Goal: Find specific page/section: Find specific page/section

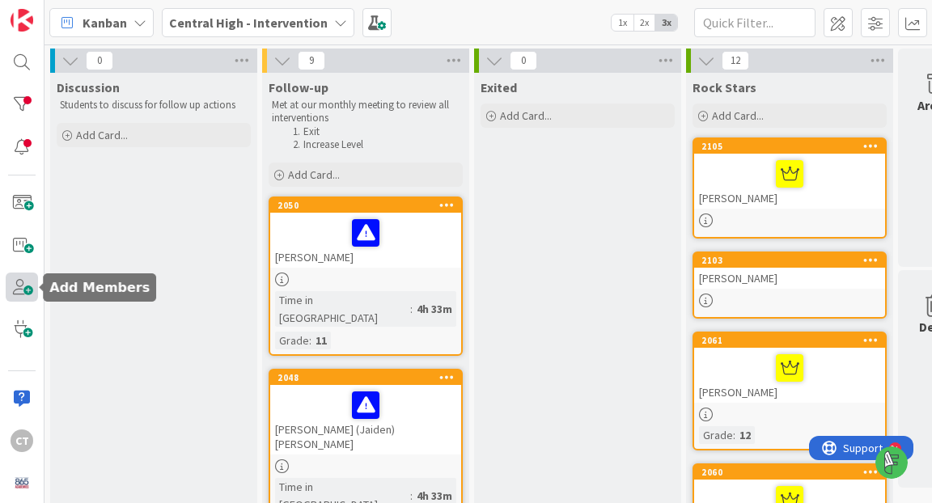
click at [17, 293] on span at bounding box center [22, 287] width 32 height 29
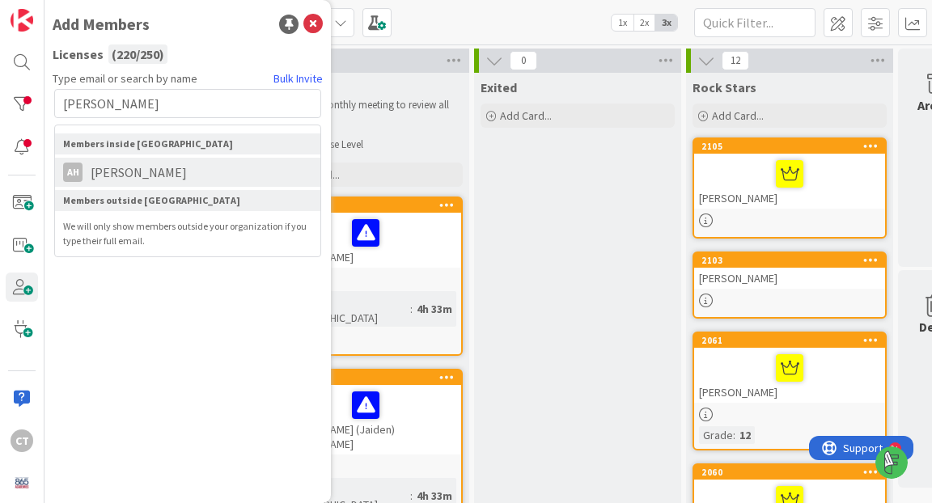
type input "[PERSON_NAME]"
click at [181, 168] on span "[PERSON_NAME]" at bounding box center [139, 172] width 112 height 19
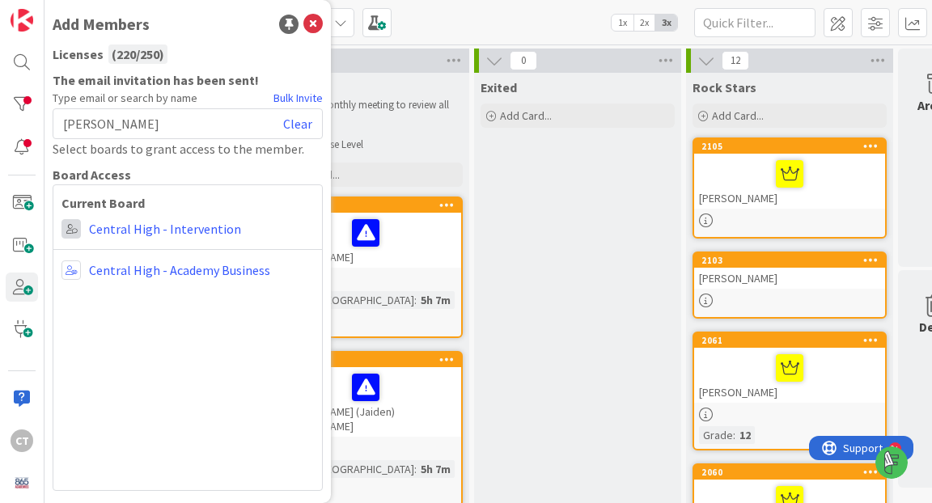
click at [74, 231] on span at bounding box center [71, 228] width 19 height 19
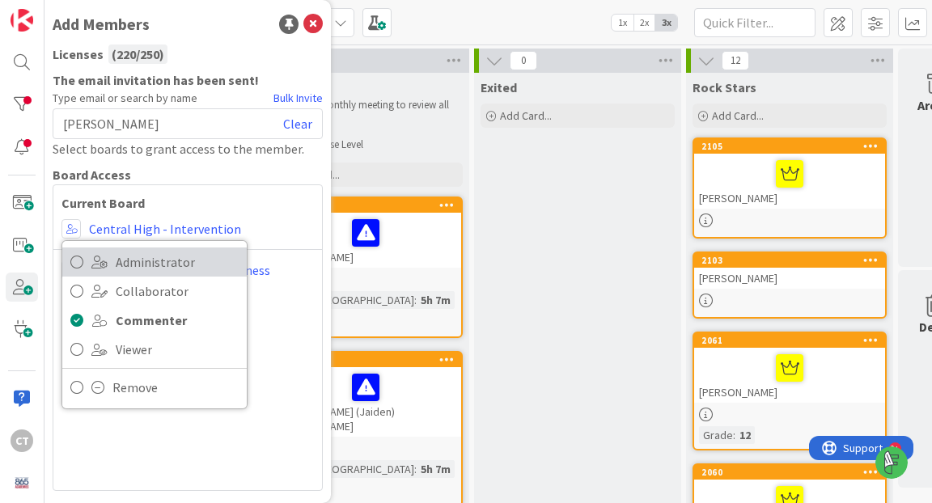
click at [72, 264] on icon at bounding box center [76, 262] width 13 height 24
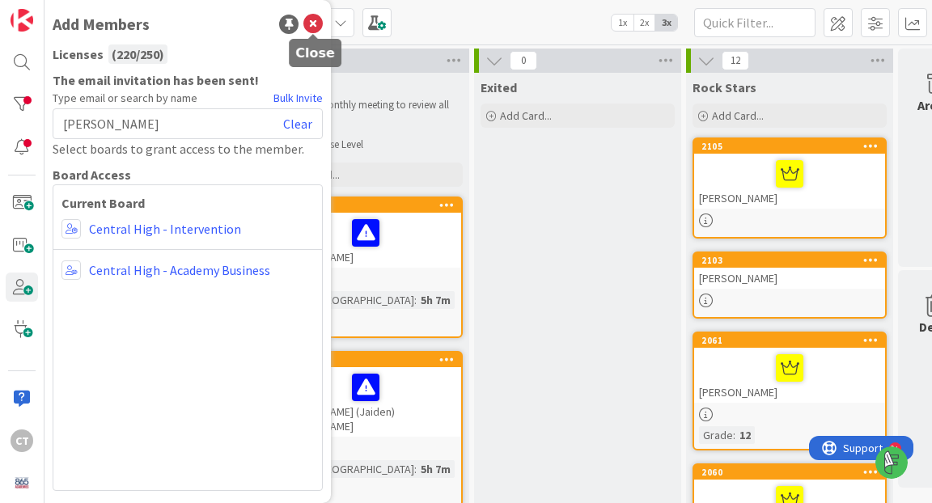
click at [316, 29] on icon at bounding box center [312, 24] width 19 height 19
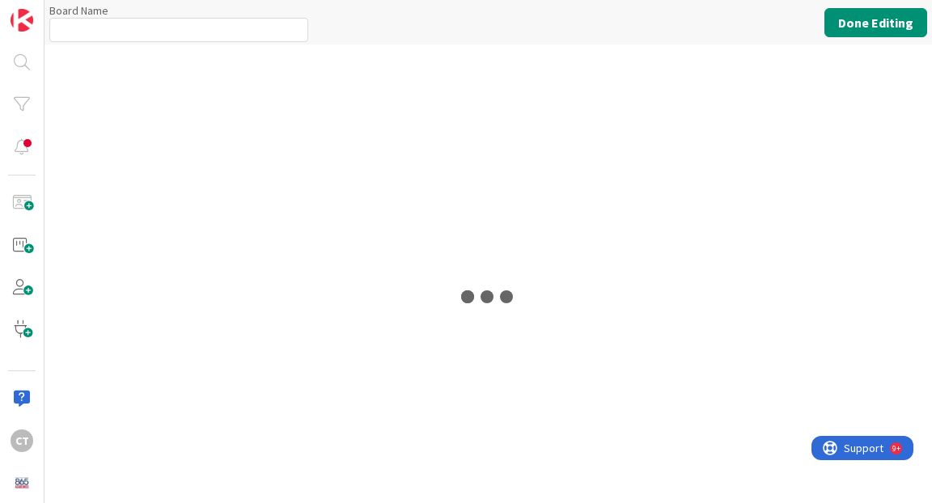
type input "Central High - Intervention"
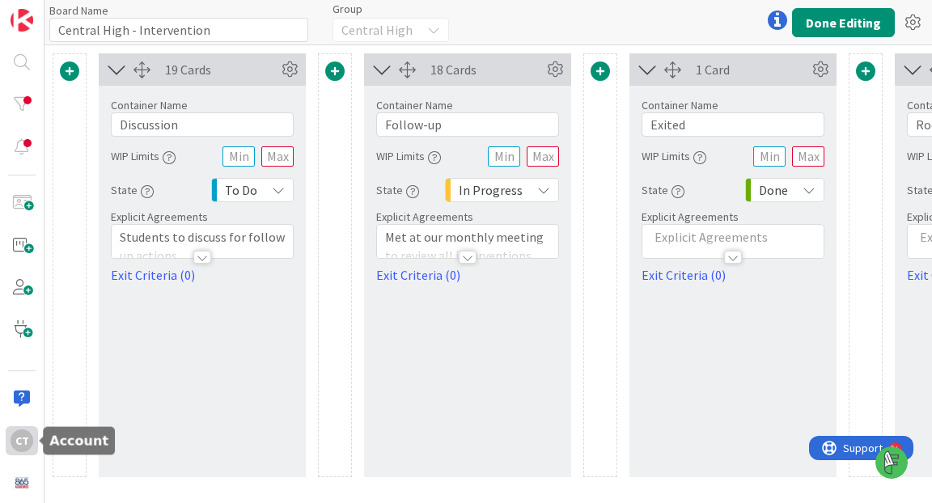
click at [24, 435] on div "CT" at bounding box center [22, 441] width 23 height 23
